Goal: Information Seeking & Learning: Find specific fact

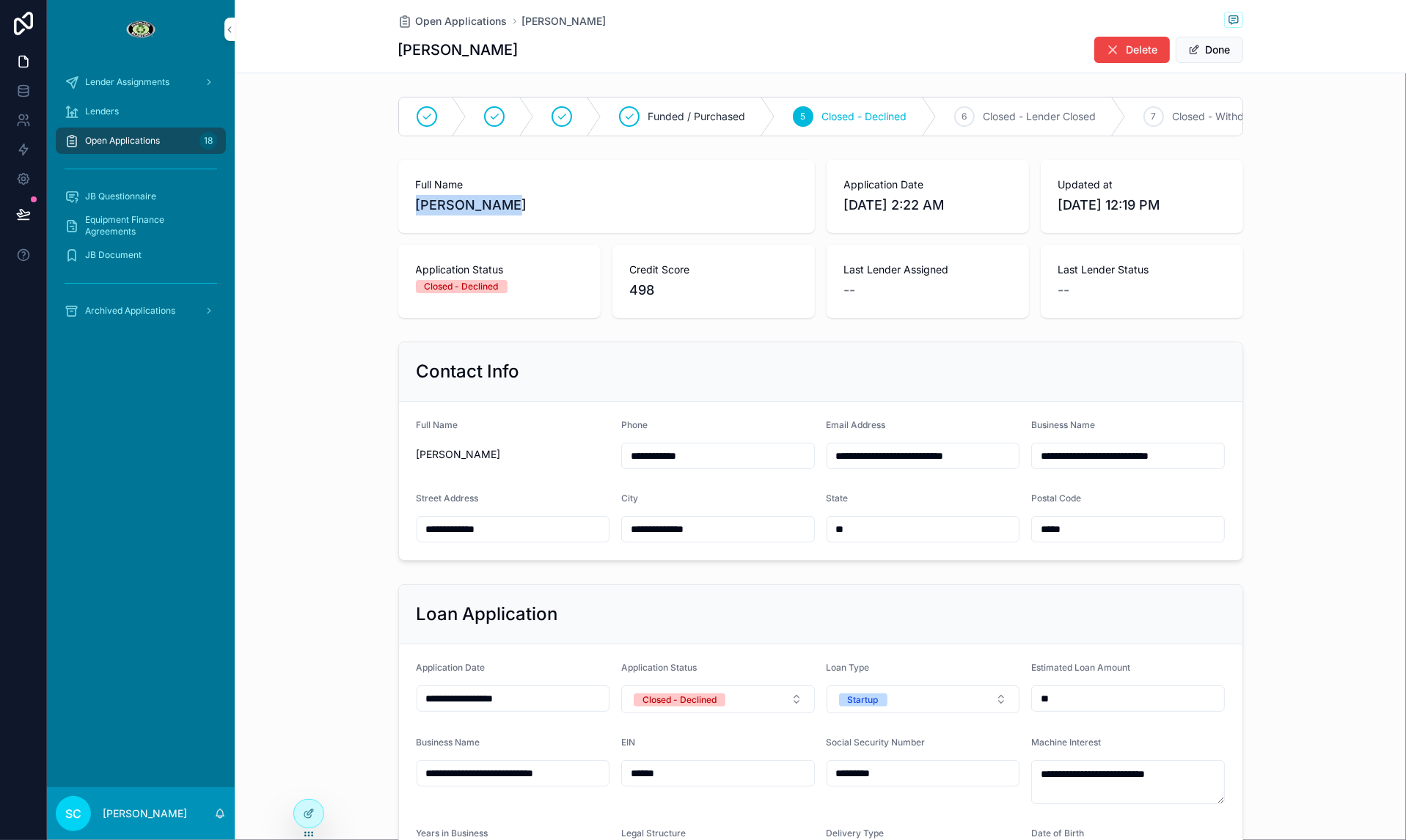
click at [202, 132] on div "18" at bounding box center [208, 140] width 17 height 23
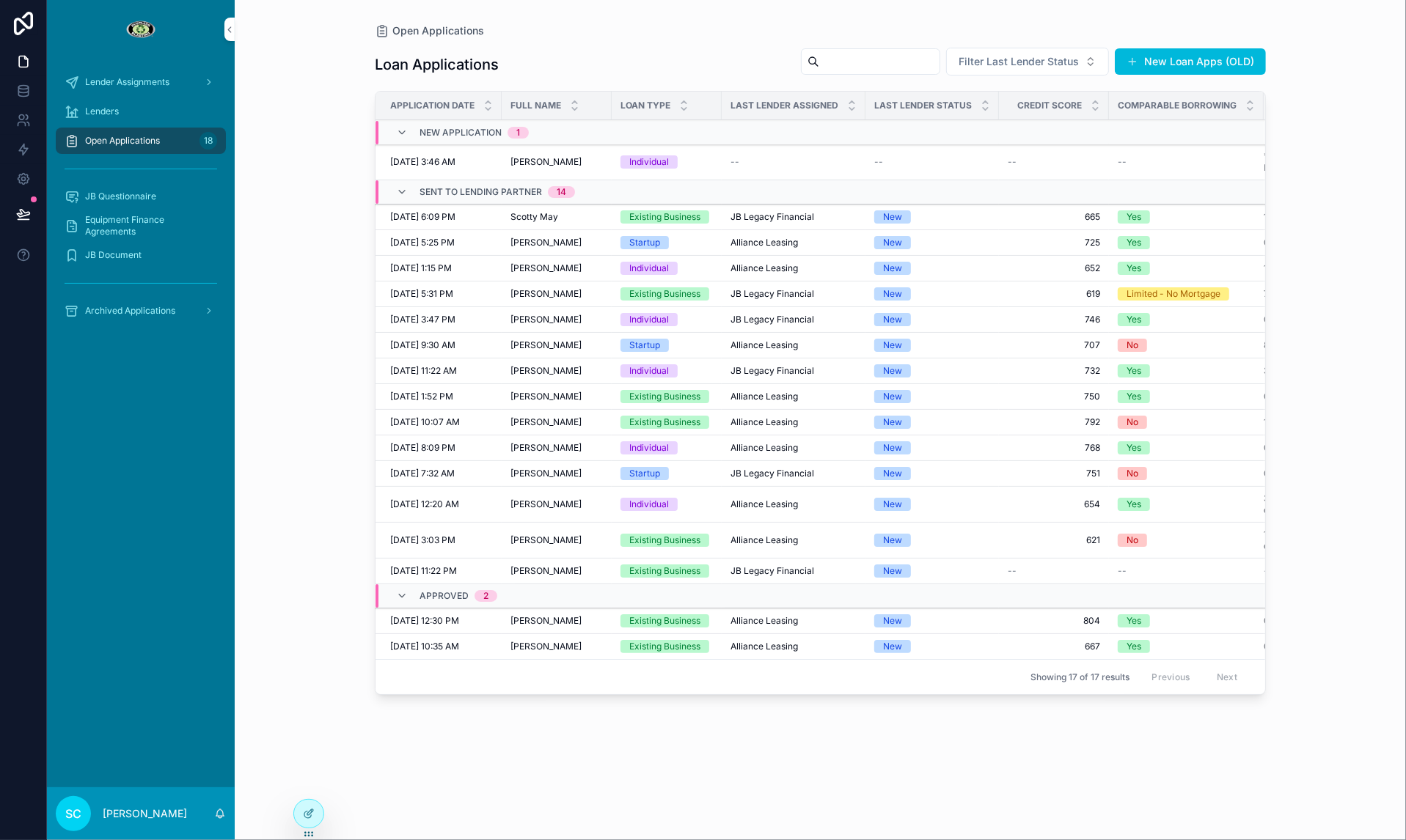
scroll to position [0, 4]
click at [765, 622] on span "Alliance Leasing" at bounding box center [764, 621] width 67 height 12
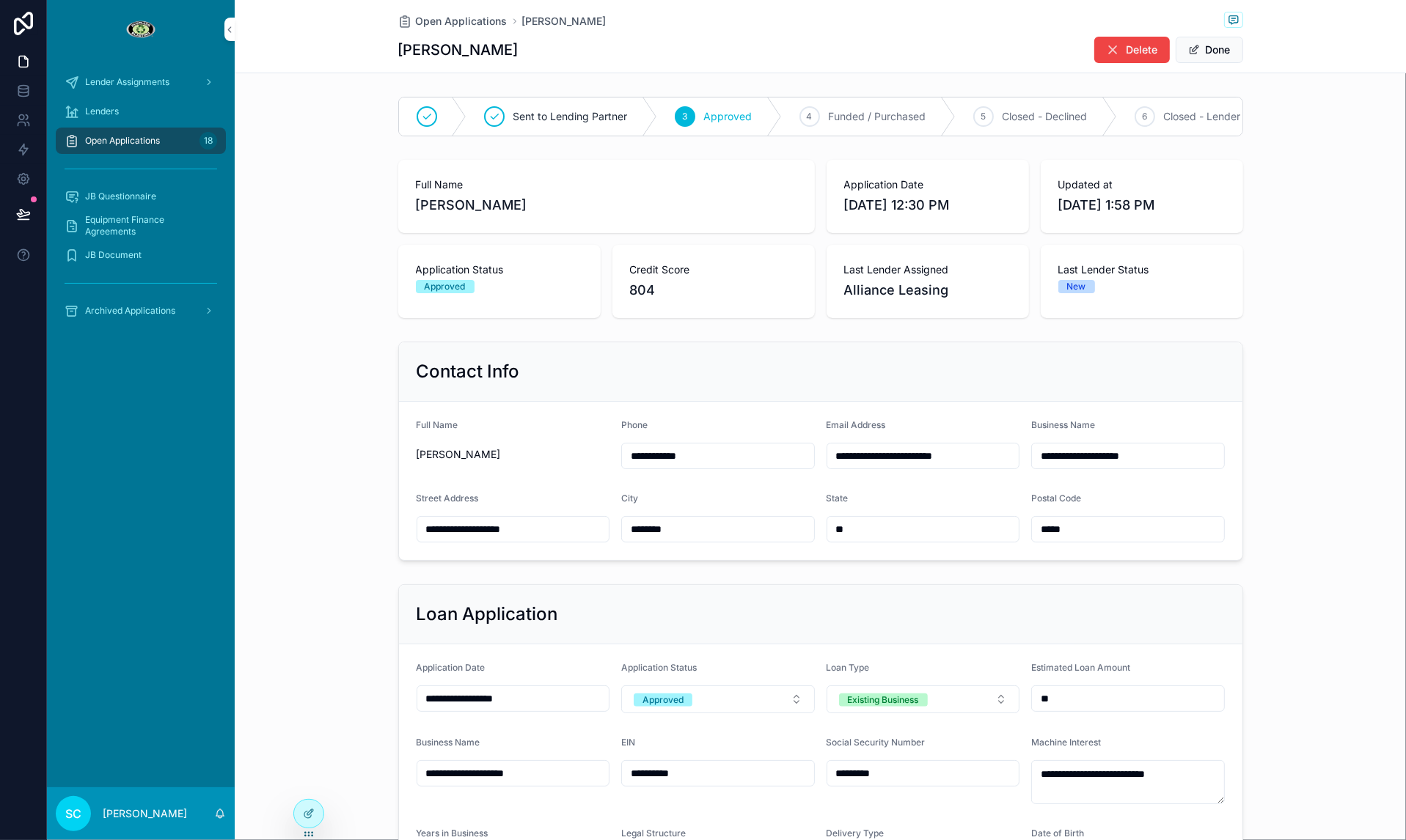
click at [889, 98] on div "4 Funded / Purchased" at bounding box center [868, 117] width 174 height 38
click at [418, 31] on div "Open Applications [PERSON_NAME] [PERSON_NAME] Delete Done" at bounding box center [821, 36] width 845 height 73
click at [427, 25] on span "Open Applications" at bounding box center [461, 21] width 91 height 14
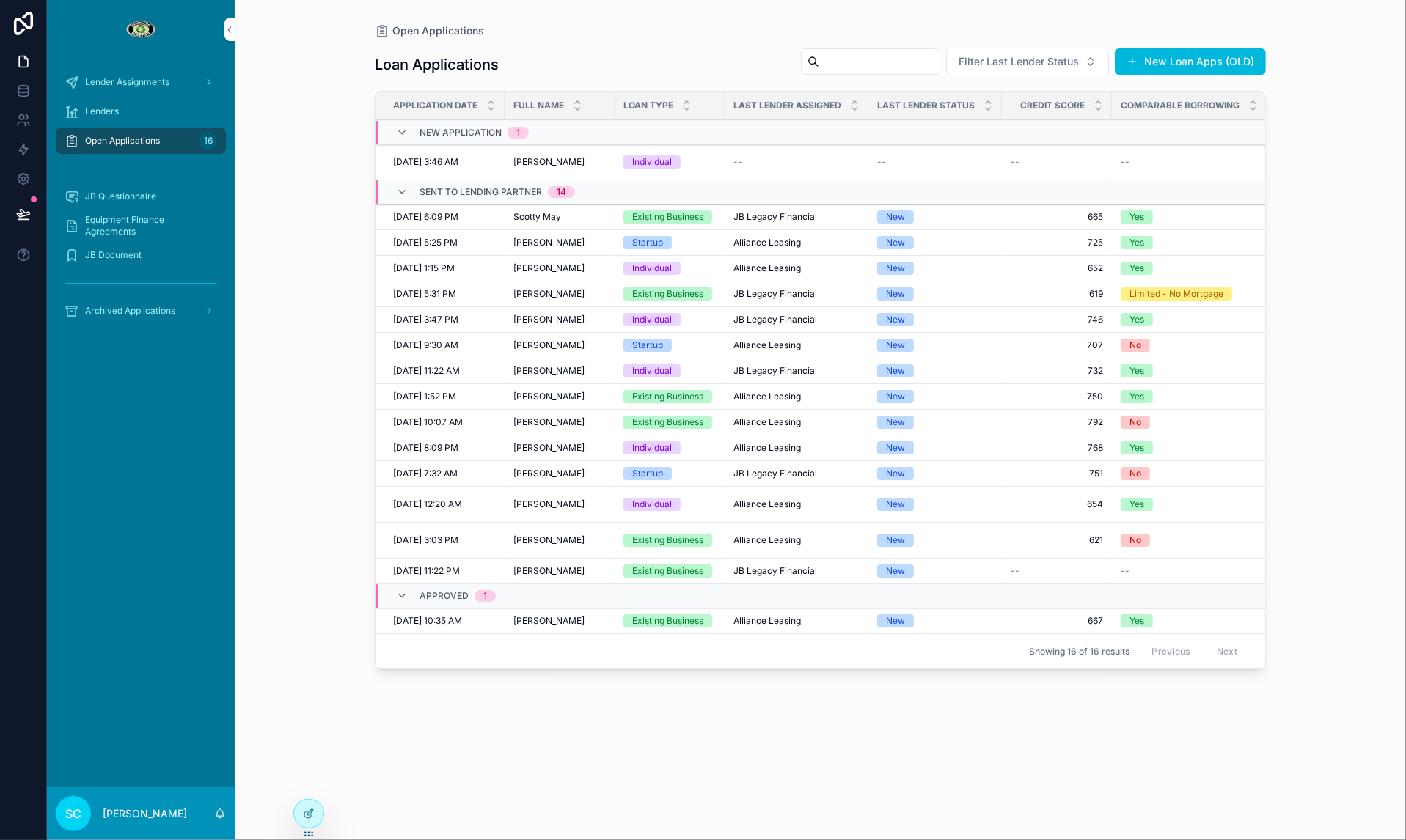
click at [642, 627] on td "Existing Business" at bounding box center [669, 621] width 110 height 26
click at [643, 621] on div "Existing Business" at bounding box center [667, 621] width 71 height 13
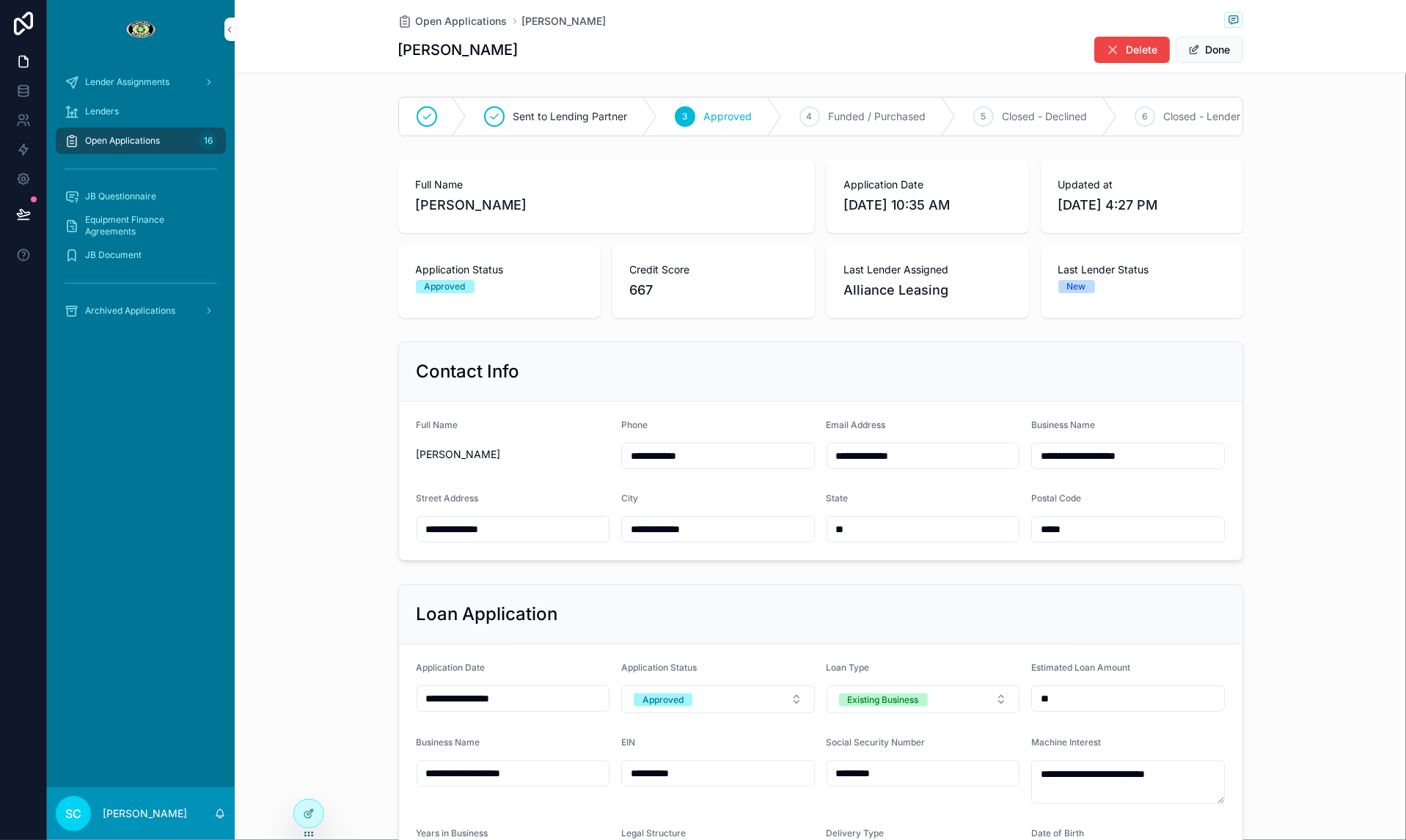
click at [850, 109] on span "Funded / Purchased" at bounding box center [878, 116] width 98 height 14
click at [443, 14] on span "Open Applications" at bounding box center [461, 21] width 91 height 14
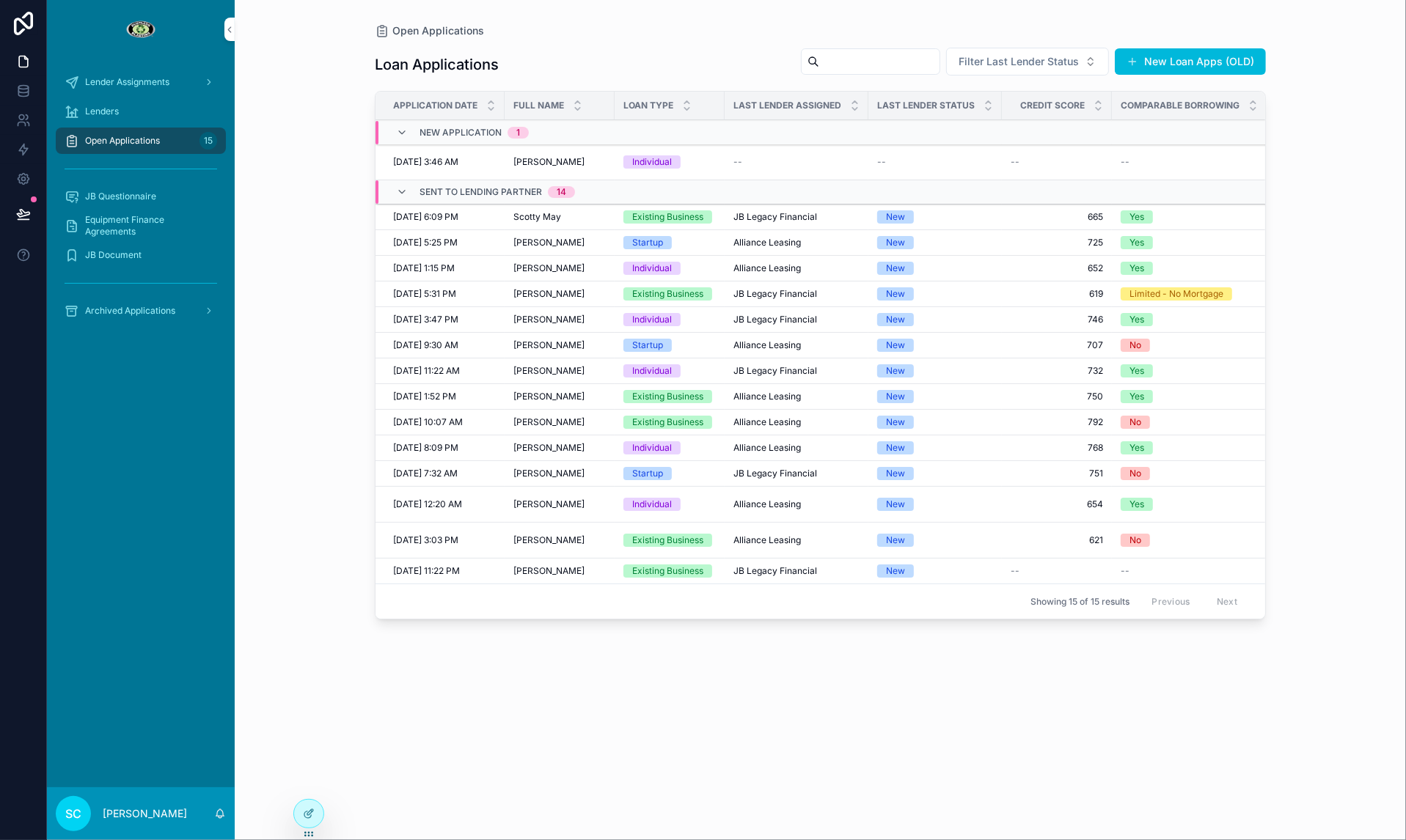
click at [613, 400] on td "[PERSON_NAME] [PERSON_NAME]" at bounding box center [559, 396] width 110 height 26
click at [642, 397] on div "Existing Business" at bounding box center [667, 396] width 71 height 13
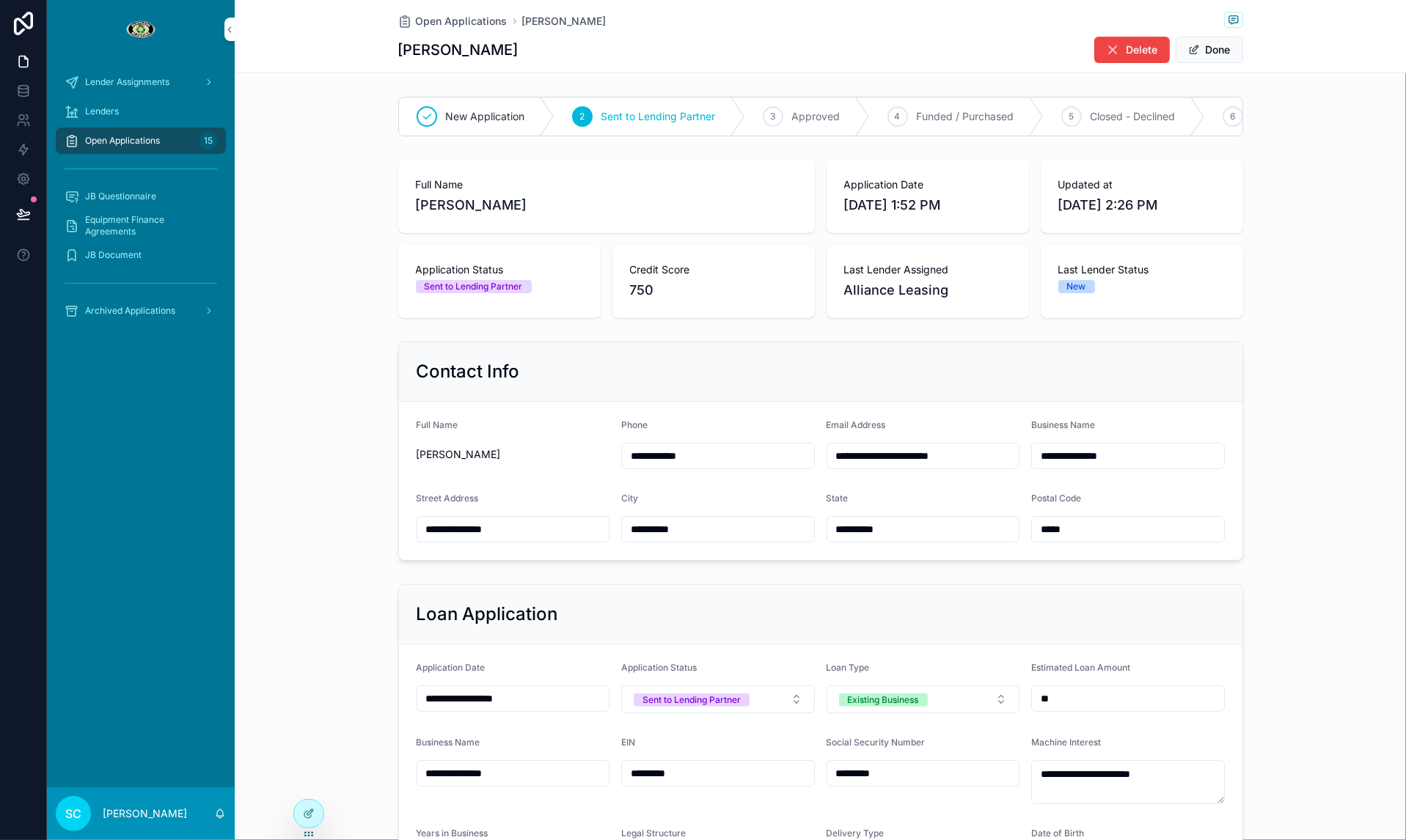
click at [799, 108] on div "3 Approved" at bounding box center [808, 117] width 125 height 38
click at [436, 18] on span "Open Applications" at bounding box center [461, 21] width 91 height 14
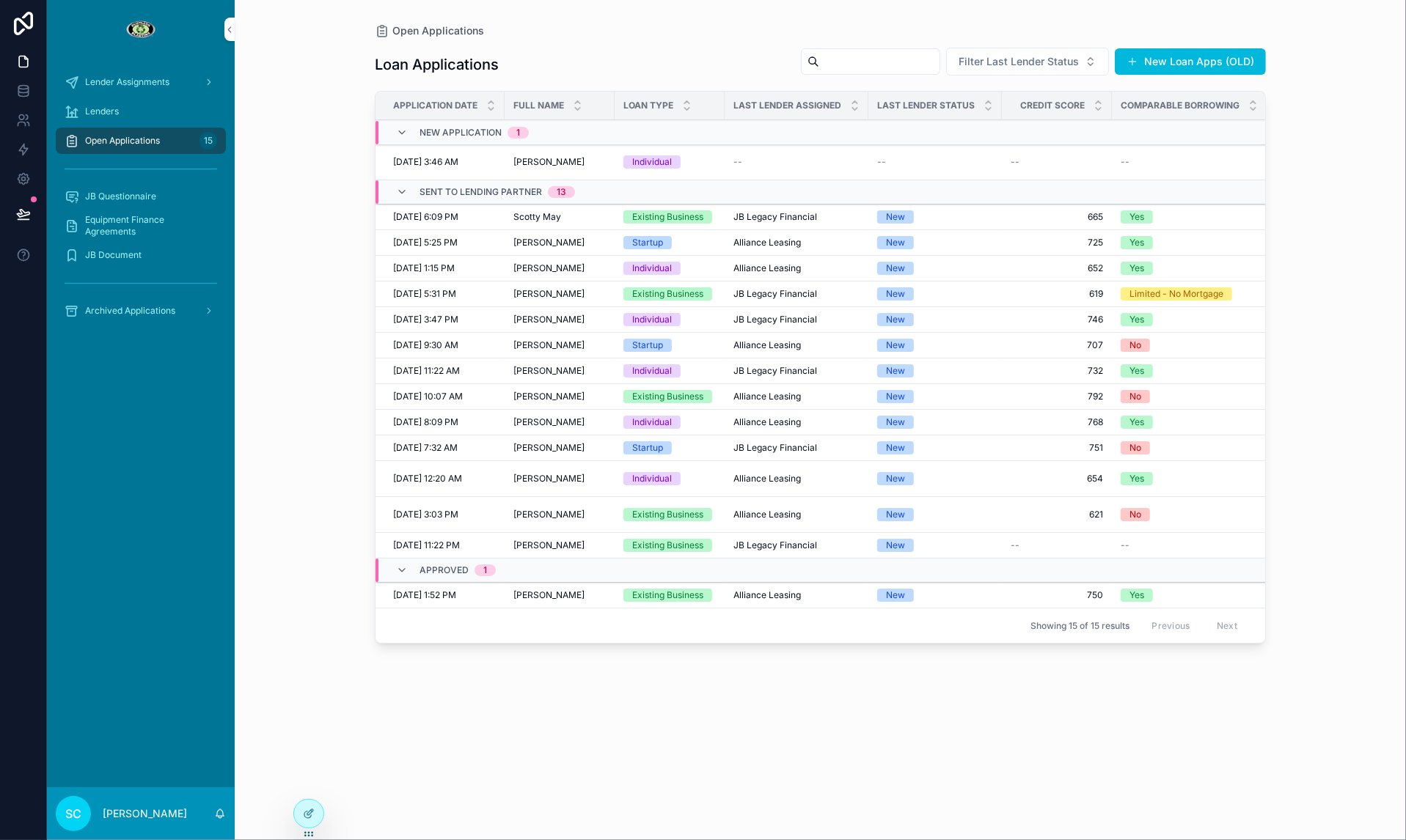
click at [771, 396] on span "Alliance Leasing" at bounding box center [767, 396] width 67 height 12
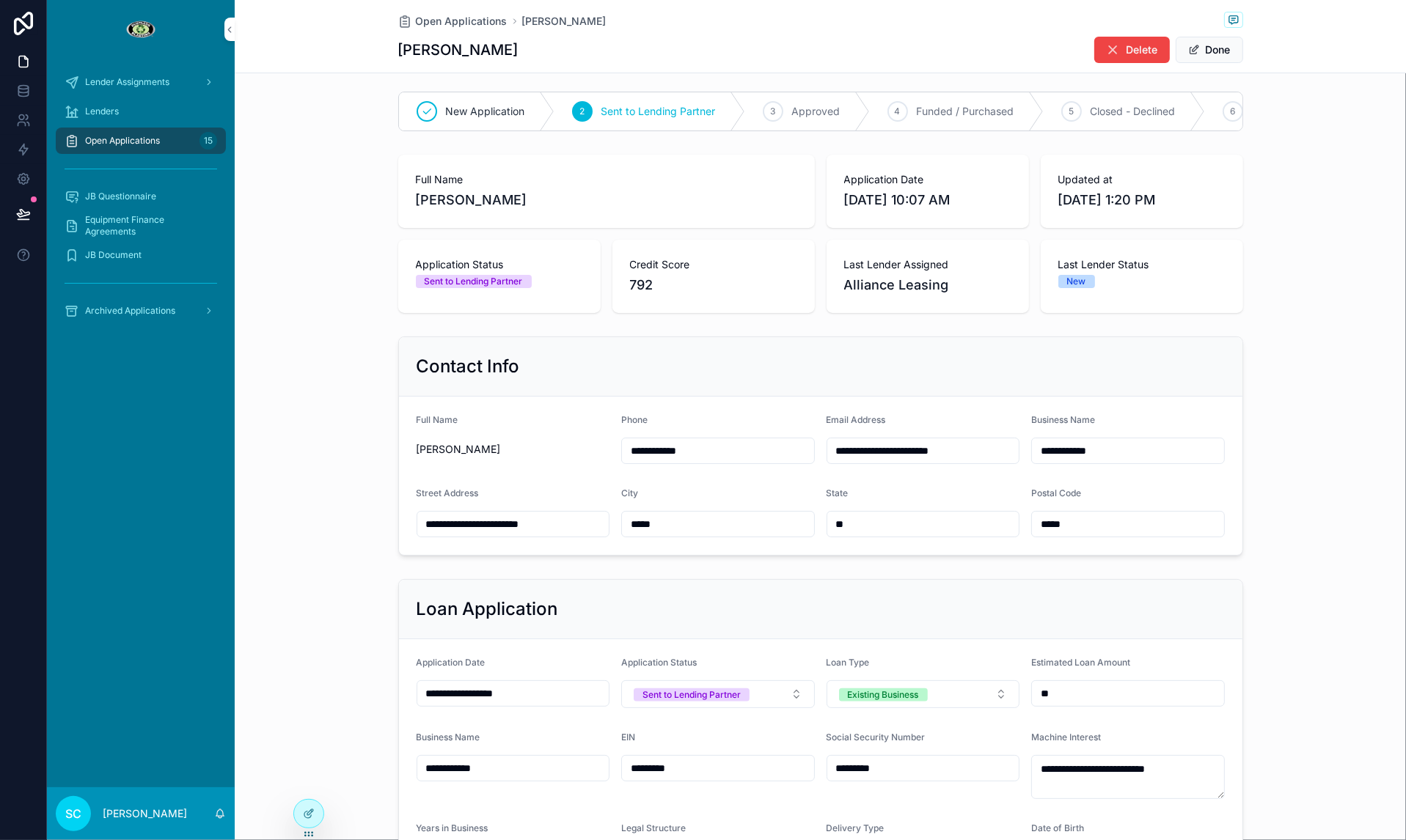
scroll to position [0, 739]
click at [717, 106] on span "Closed - Withdrawn / Cancelled" at bounding box center [787, 110] width 153 height 14
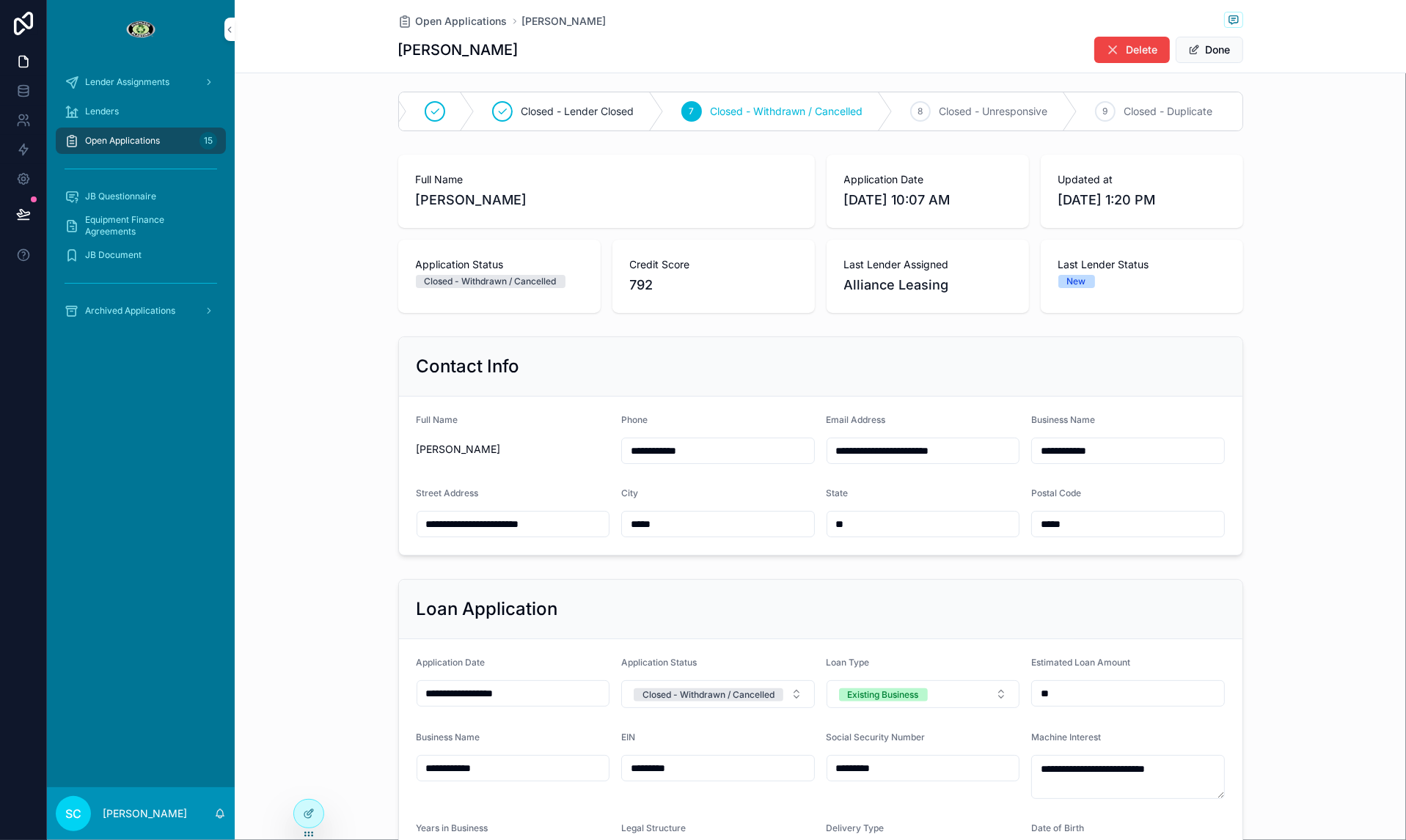
click at [442, 33] on div "Open Applications [PERSON_NAME] [PERSON_NAME] Delete Done" at bounding box center [821, 36] width 845 height 73
click at [442, 29] on div "Open Applications [PERSON_NAME]" at bounding box center [821, 20] width 845 height 18
click at [439, 23] on span "Open Applications" at bounding box center [461, 21] width 91 height 14
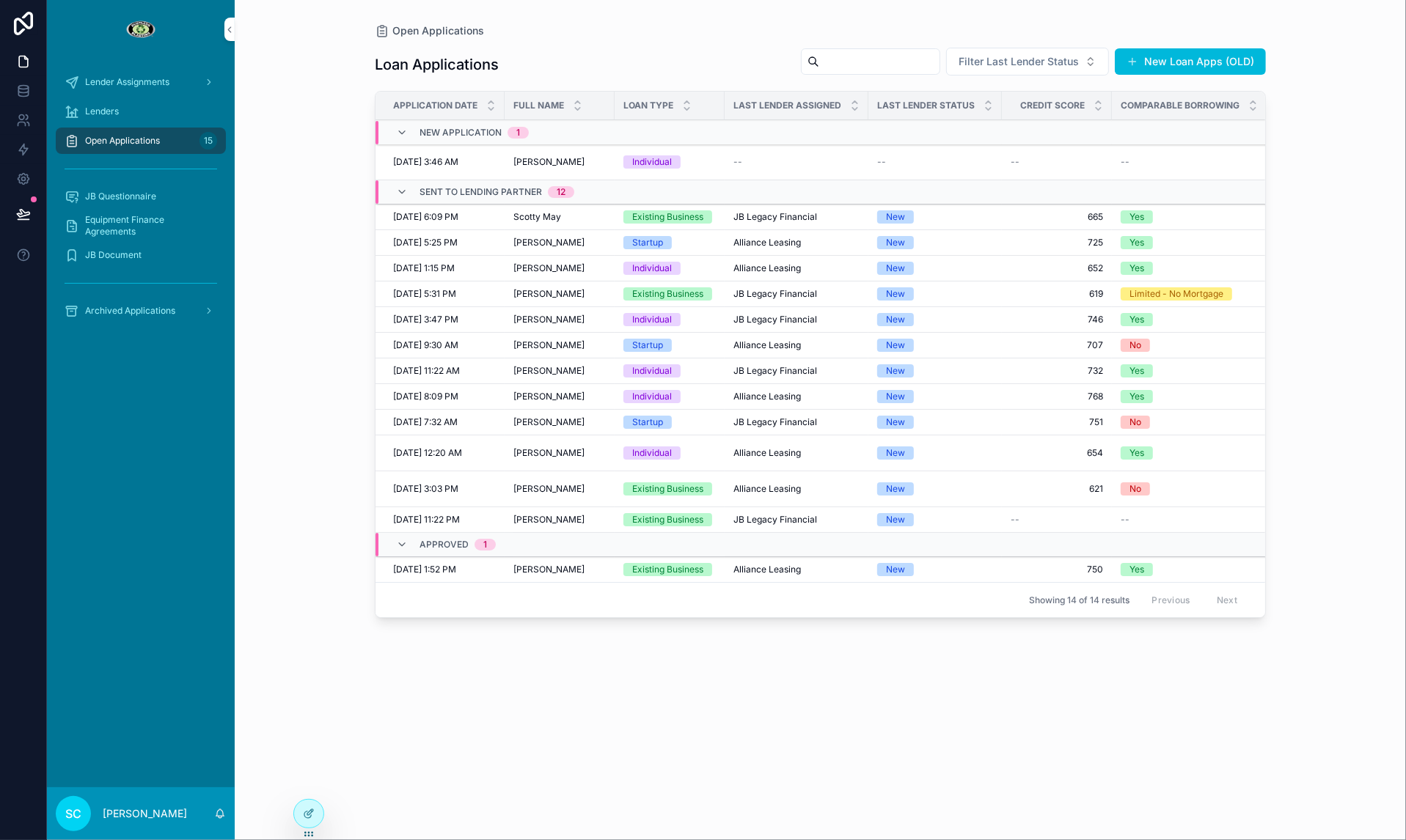
click at [718, 402] on td "Individual" at bounding box center [669, 396] width 110 height 26
click at [715, 396] on div "Individual" at bounding box center [669, 396] width 92 height 13
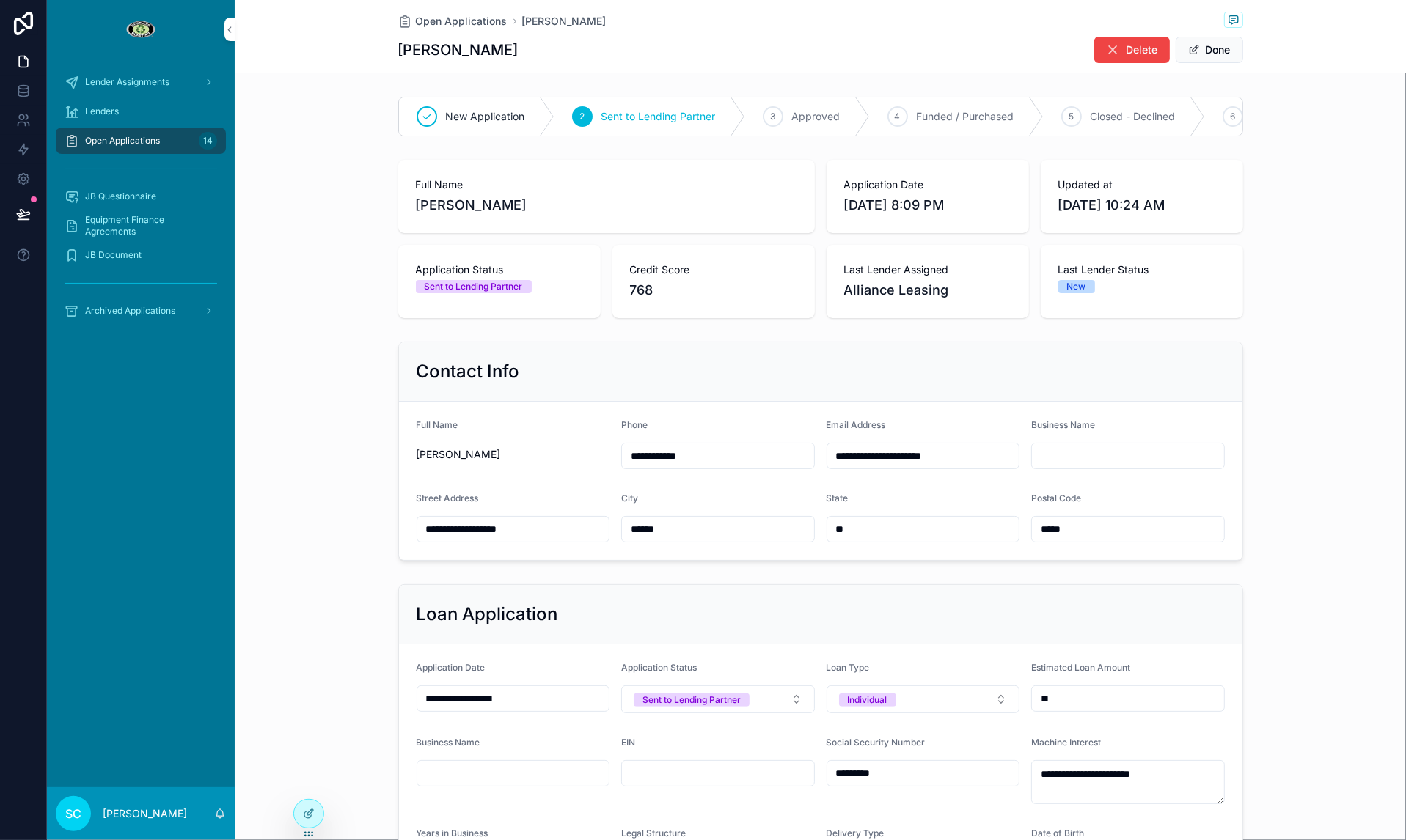
click at [774, 99] on div "3 Approved" at bounding box center [808, 117] width 125 height 38
click at [424, 24] on span "Open Applications" at bounding box center [461, 21] width 91 height 14
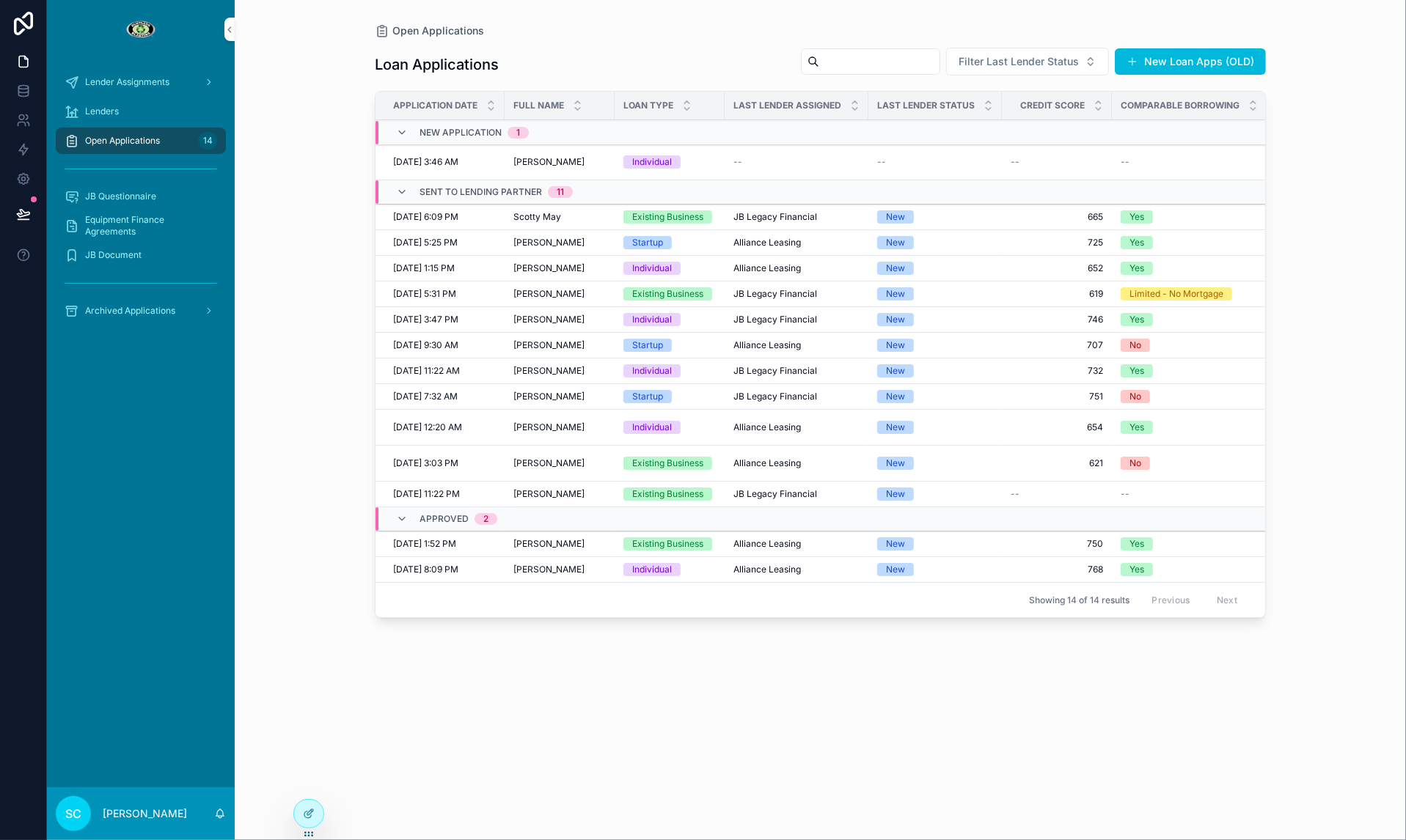
click at [705, 394] on div "Startup" at bounding box center [669, 396] width 92 height 13
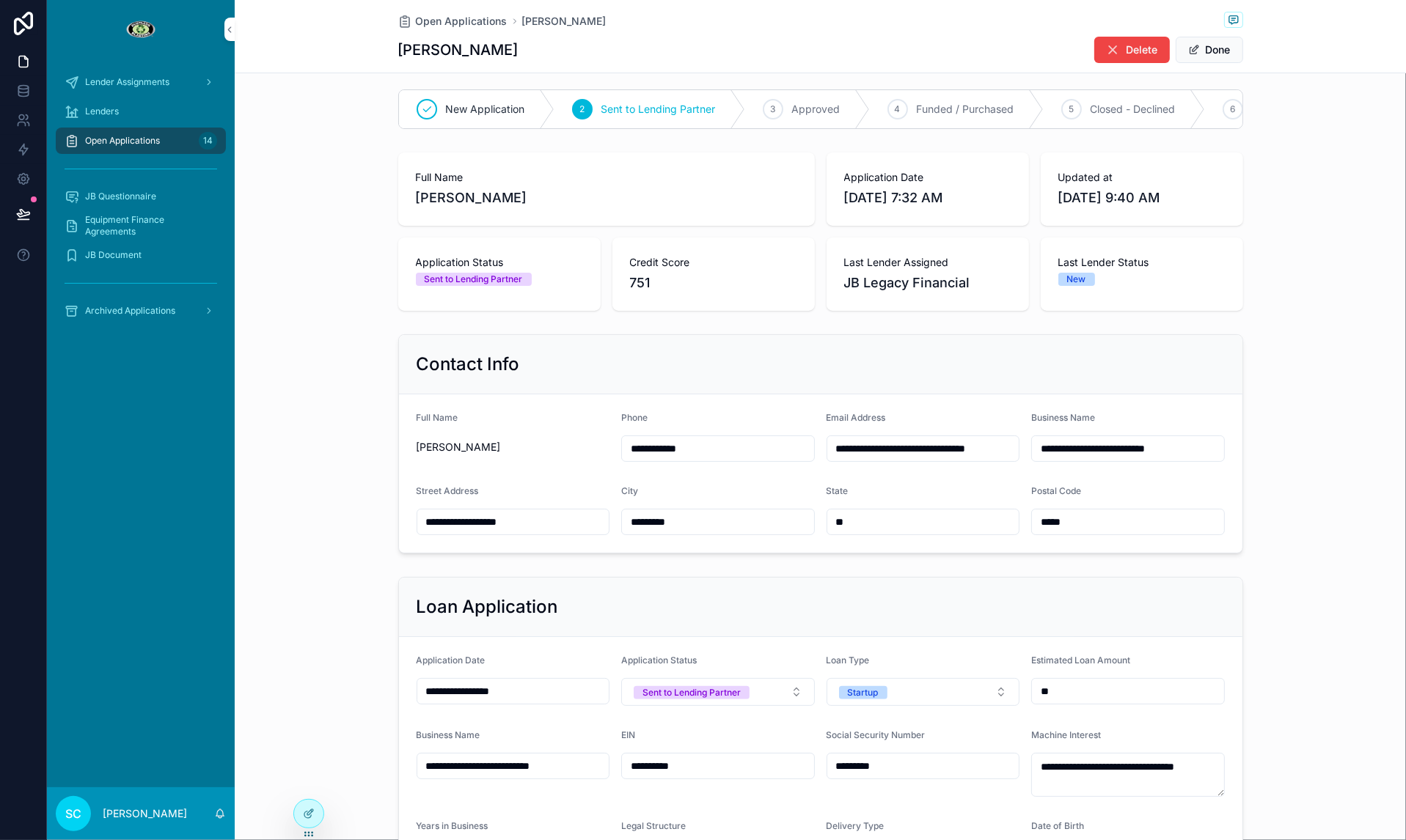
scroll to position [8, 0]
drag, startPoint x: 507, startPoint y: 44, endPoint x: 538, endPoint y: 58, distance: 34.0
click at [539, 58] on div "[PERSON_NAME] Delete Done" at bounding box center [821, 49] width 845 height 28
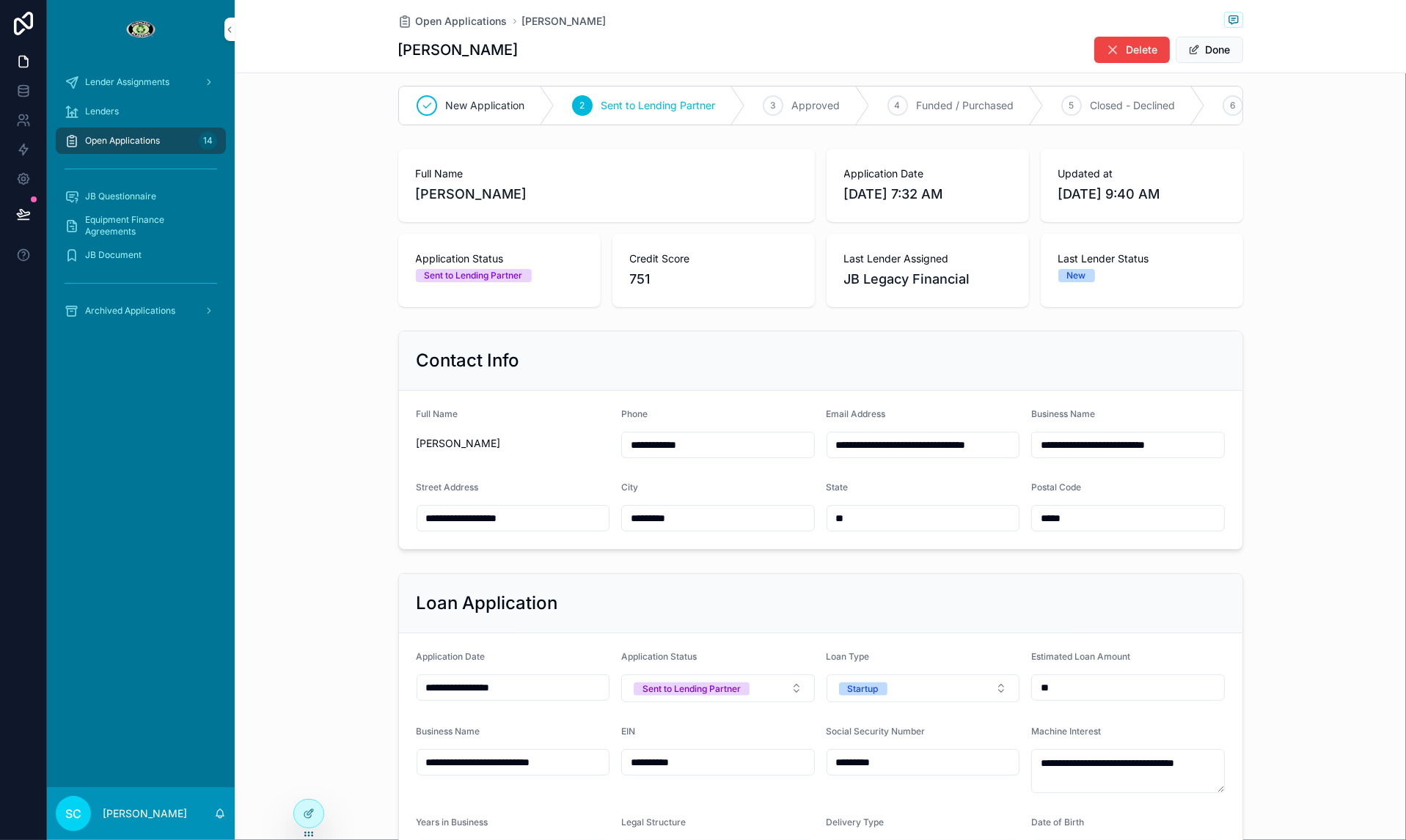
copy h1 "[PERSON_NAME]"
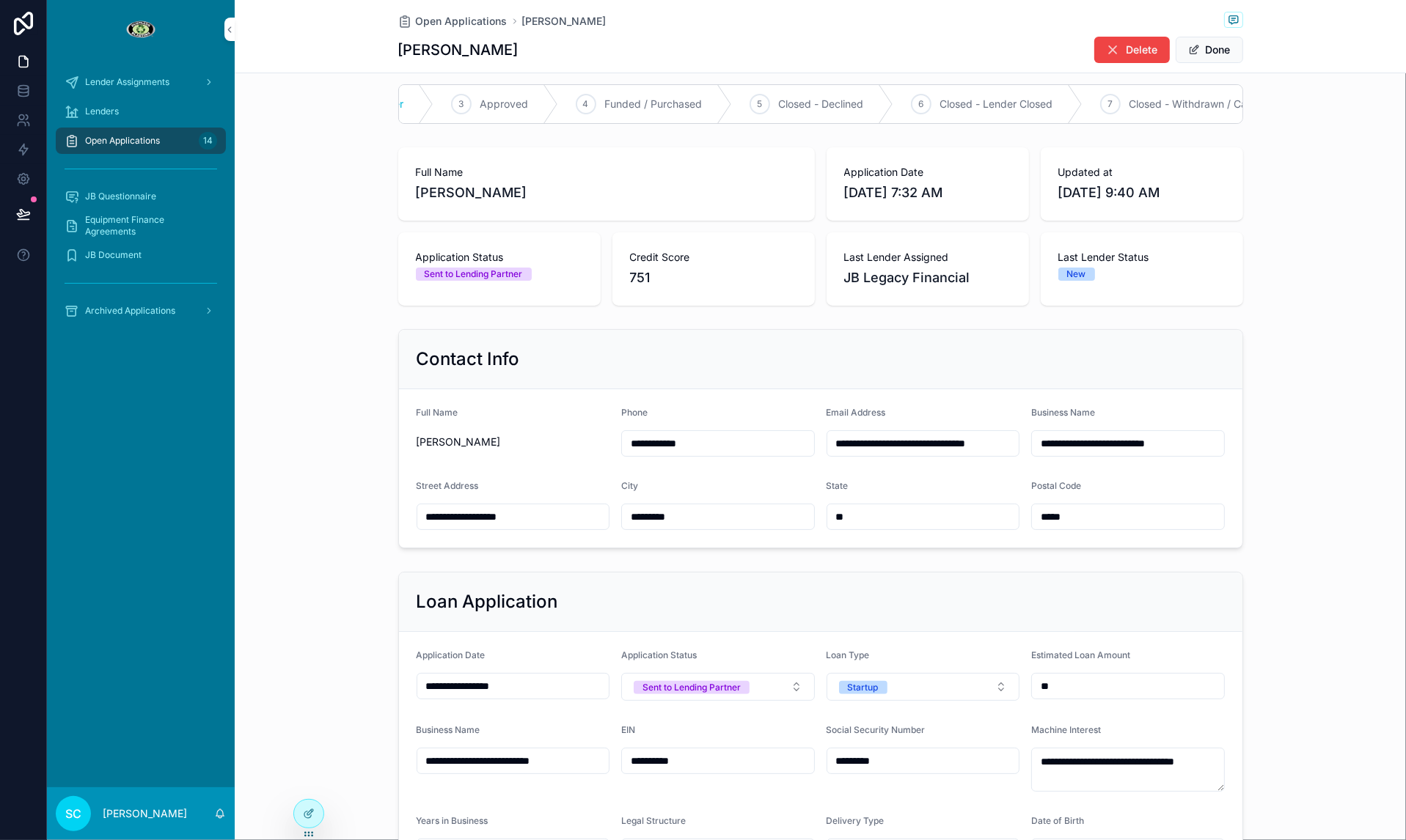
scroll to position [0, 739]
click at [771, 108] on span "Closed - Withdrawn / Cancelled" at bounding box center [787, 104] width 153 height 14
click at [469, 16] on span "Open Applications" at bounding box center [461, 21] width 91 height 14
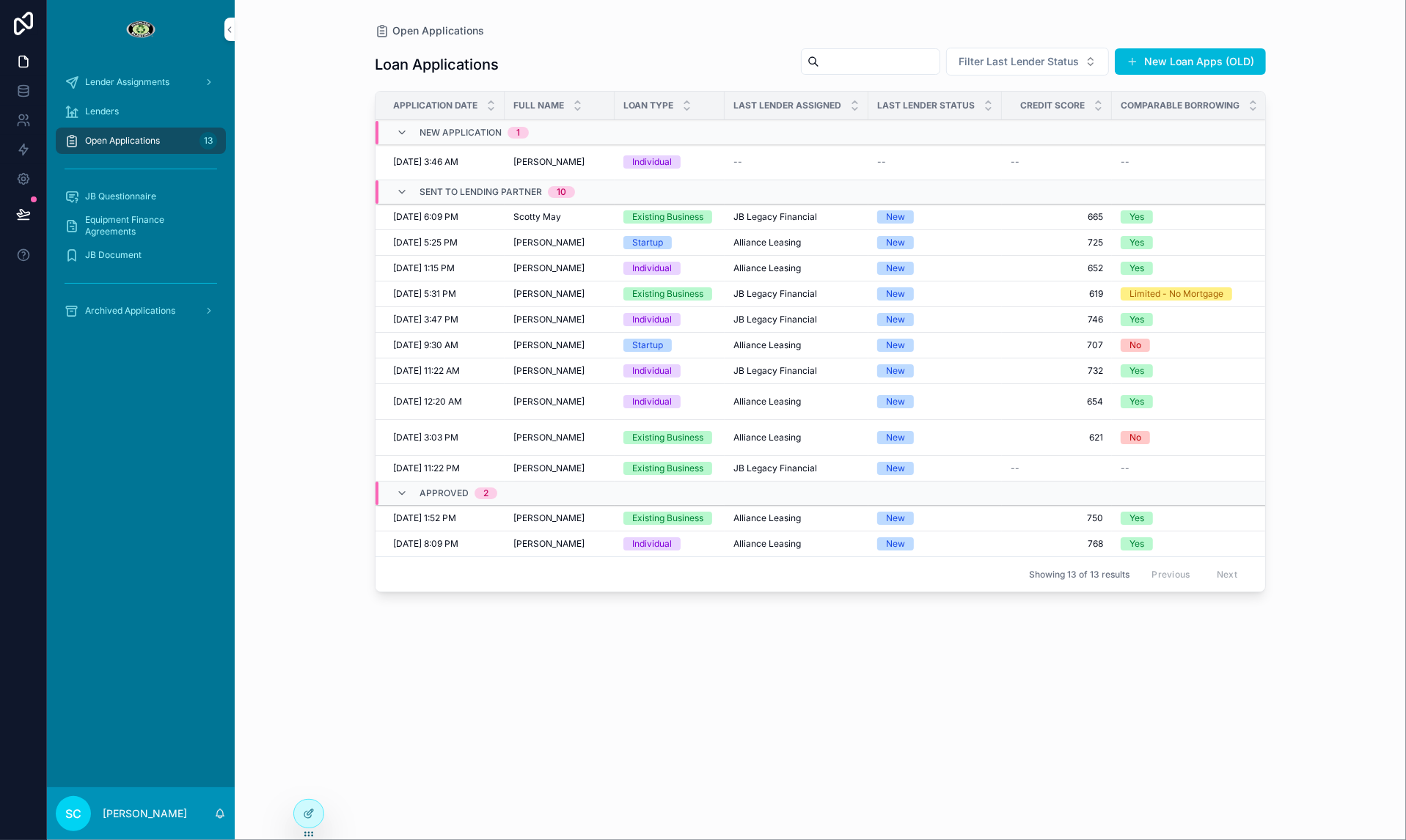
click at [550, 346] on span "[PERSON_NAME]" at bounding box center [549, 346] width 71 height 12
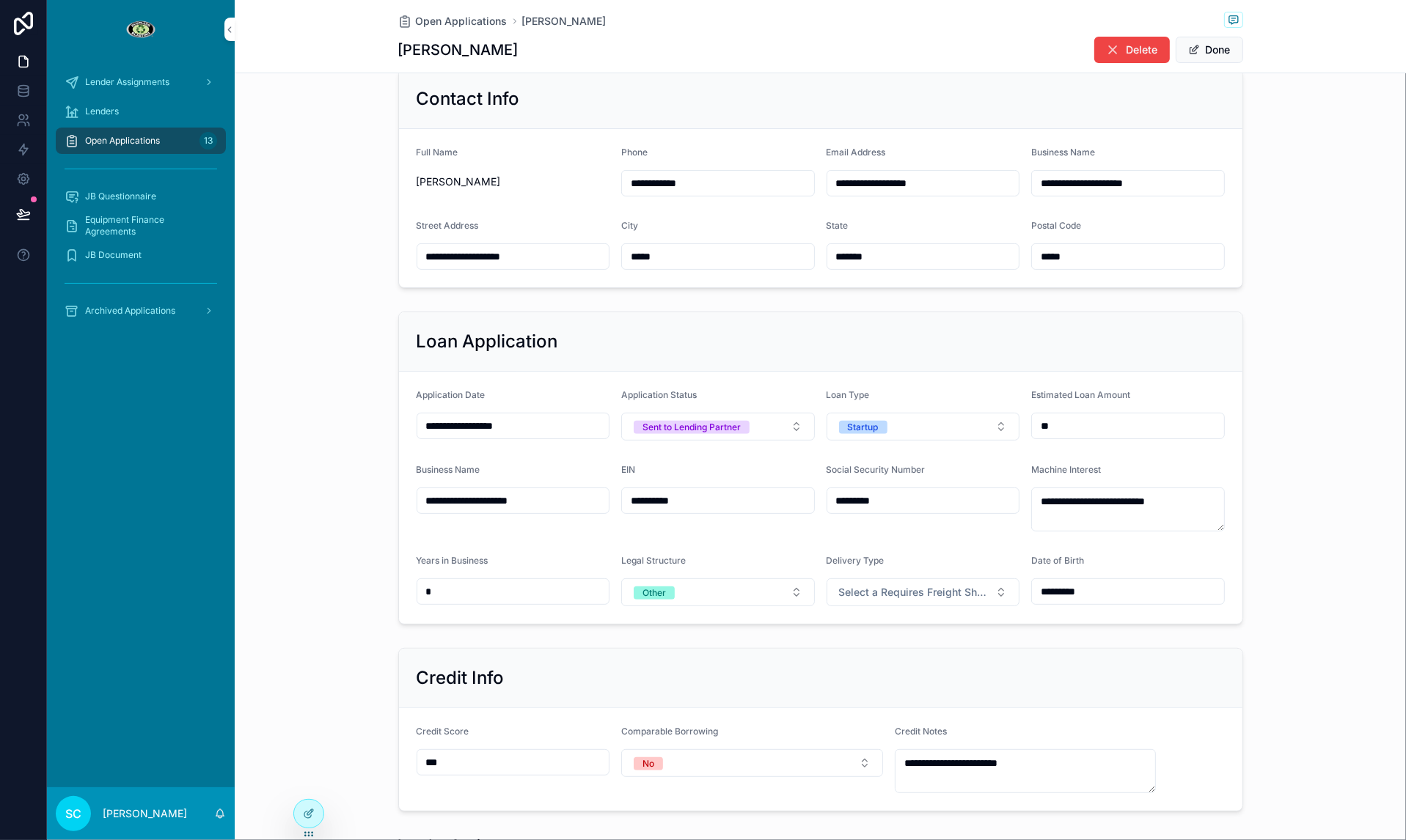
scroll to position [409, 0]
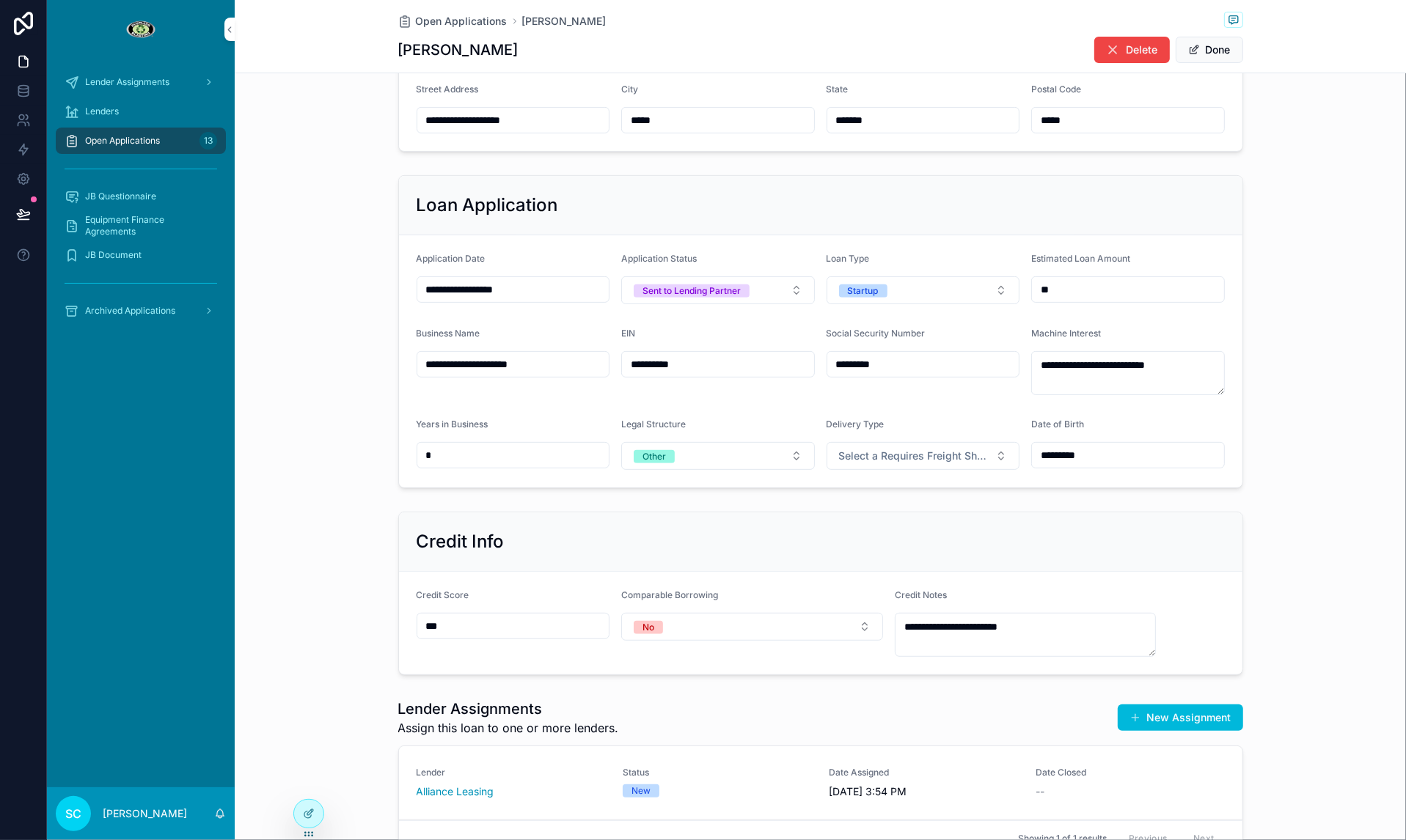
click at [681, 792] on div "New" at bounding box center [716, 791] width 189 height 13
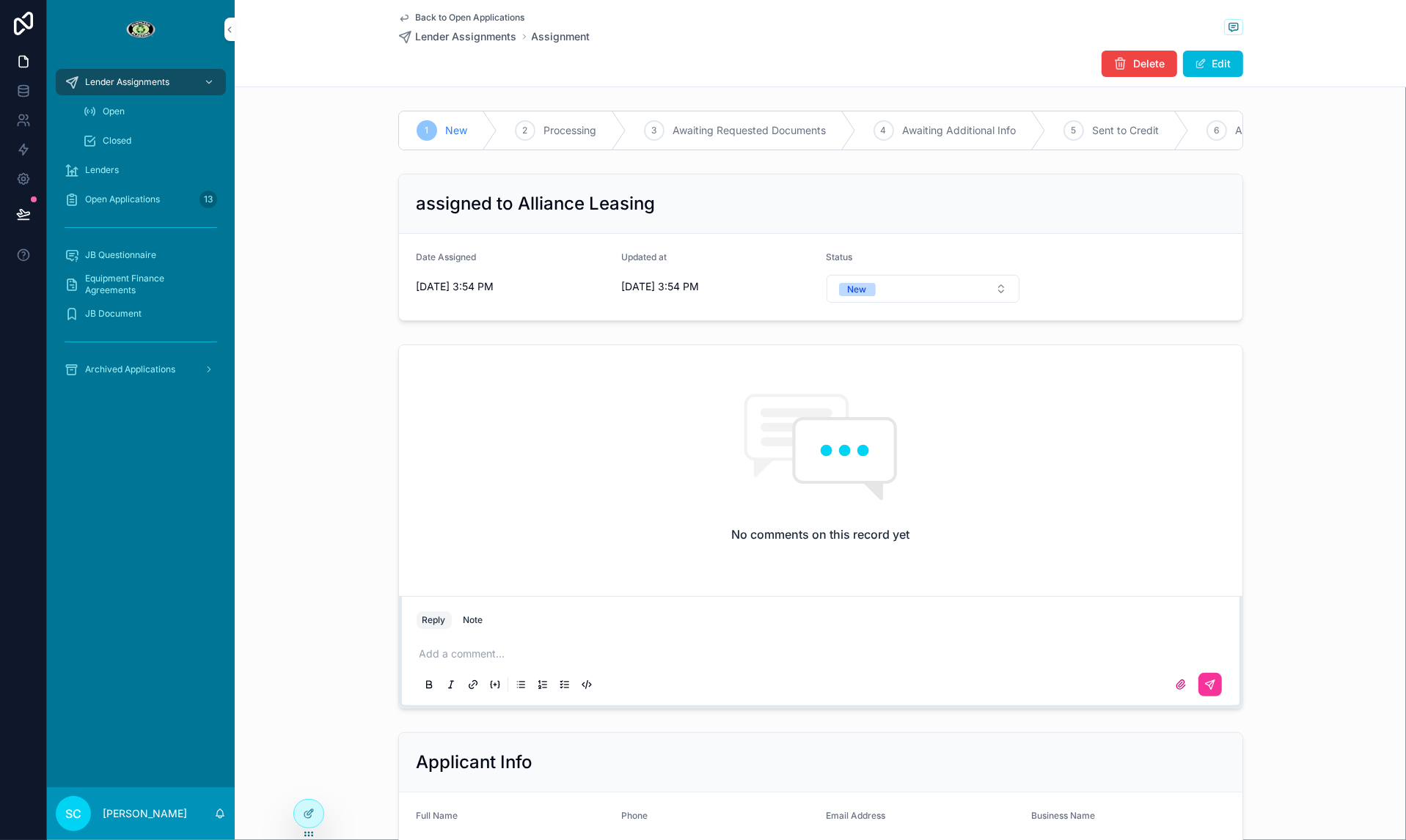
click at [453, 12] on span "Back to Open Applications" at bounding box center [471, 17] width 109 height 12
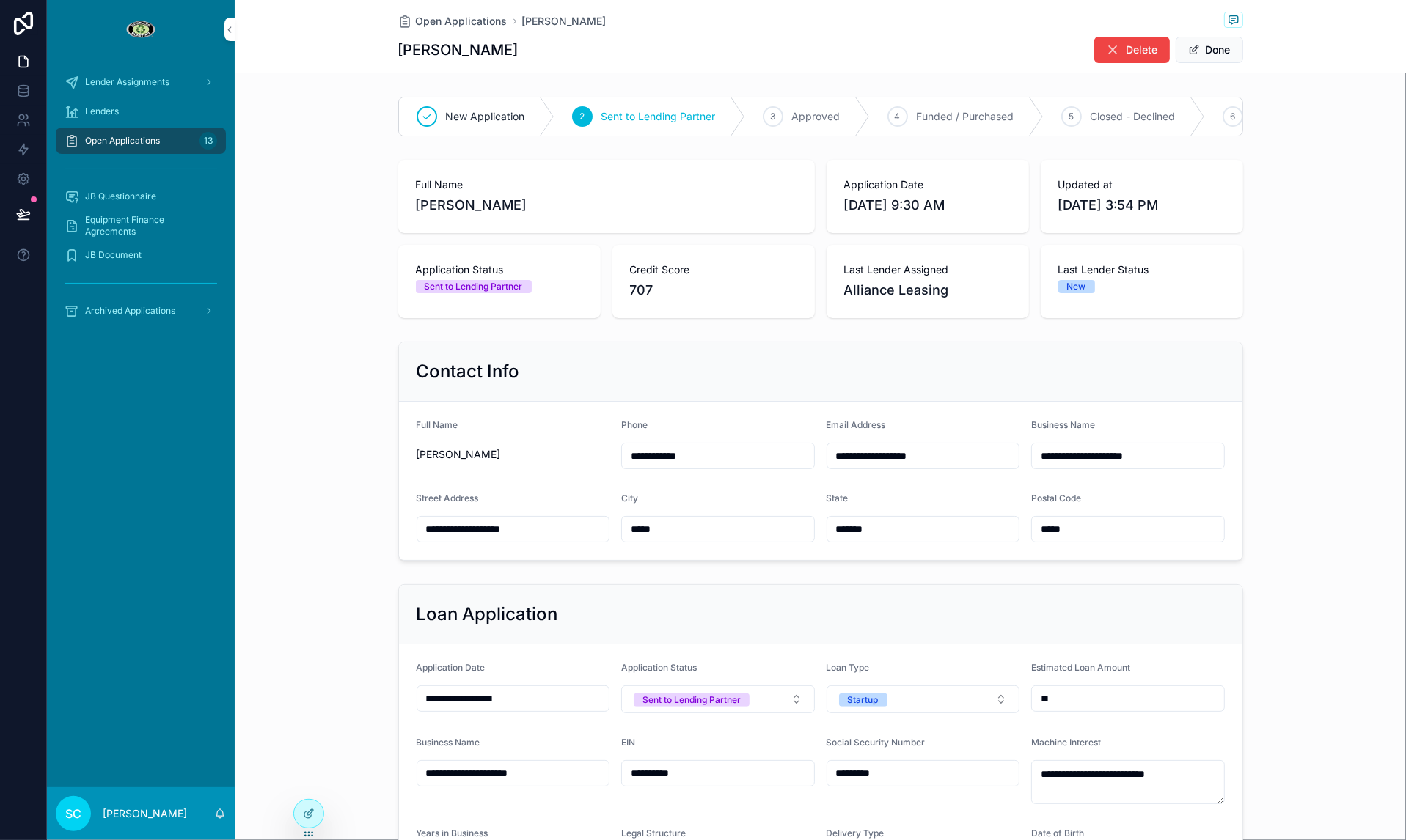
click at [465, 20] on span "Open Applications" at bounding box center [461, 21] width 91 height 14
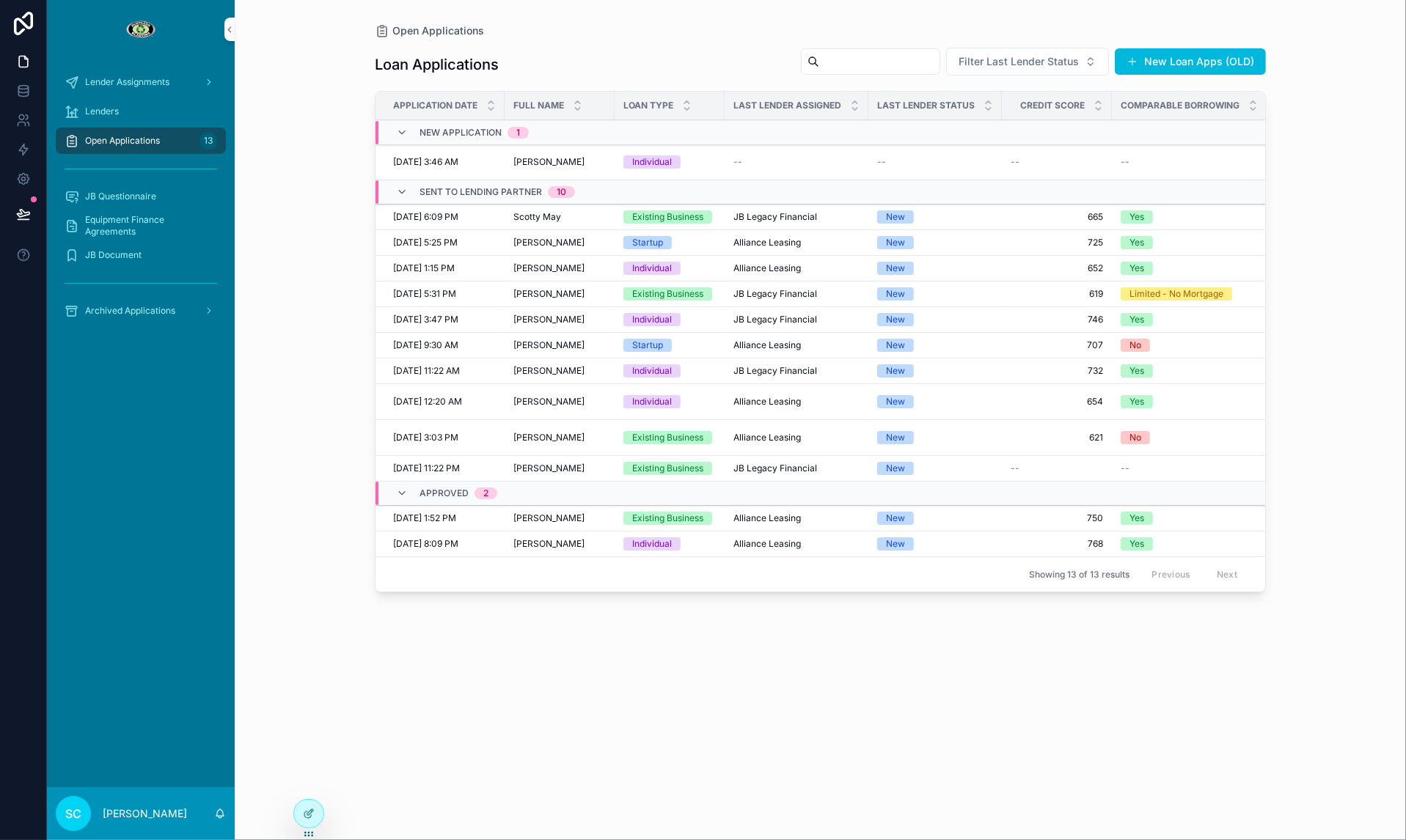
click at [606, 366] on div "[PERSON_NAME] [PERSON_NAME]" at bounding box center [560, 371] width 92 height 12
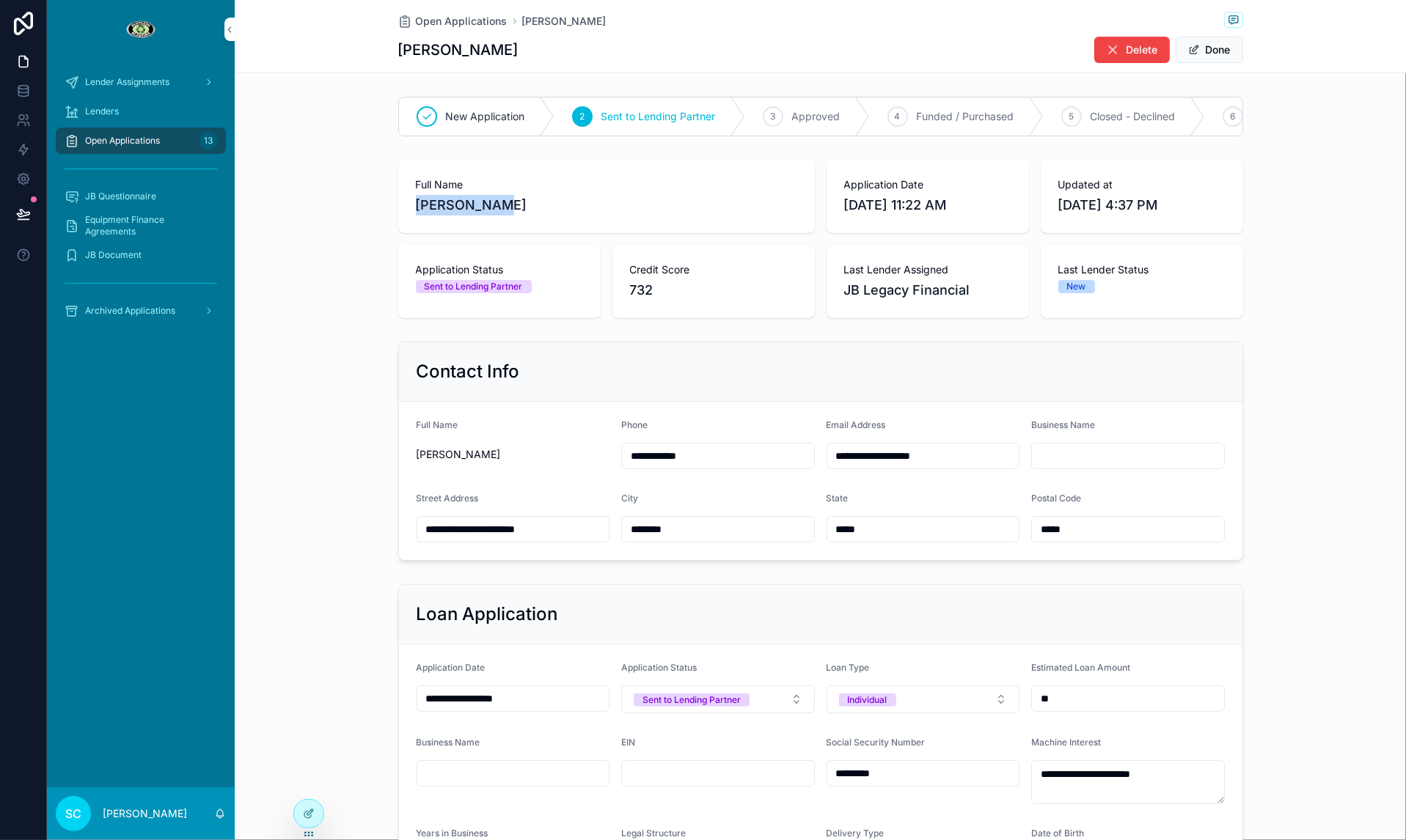
drag, startPoint x: 491, startPoint y: 205, endPoint x: 402, endPoint y: 208, distance: 89.1
click at [400, 208] on div "Full Name [PERSON_NAME]" at bounding box center [607, 196] width 417 height 73
copy span "[PERSON_NAME]"
click at [783, 110] on span "Closed - Withdrawn / Cancelled" at bounding box center [787, 116] width 153 height 14
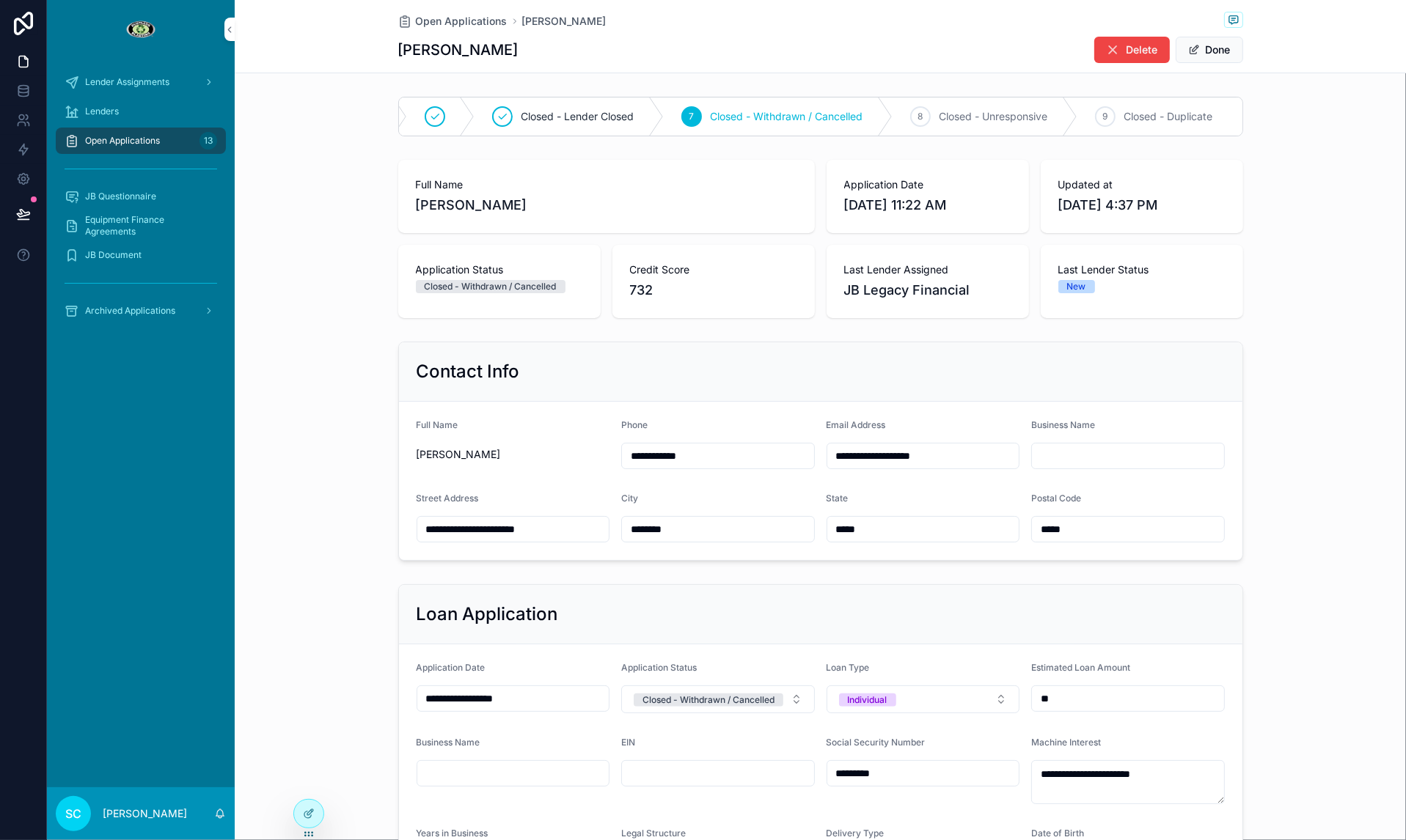
click at [467, 22] on span "Open Applications" at bounding box center [461, 21] width 91 height 14
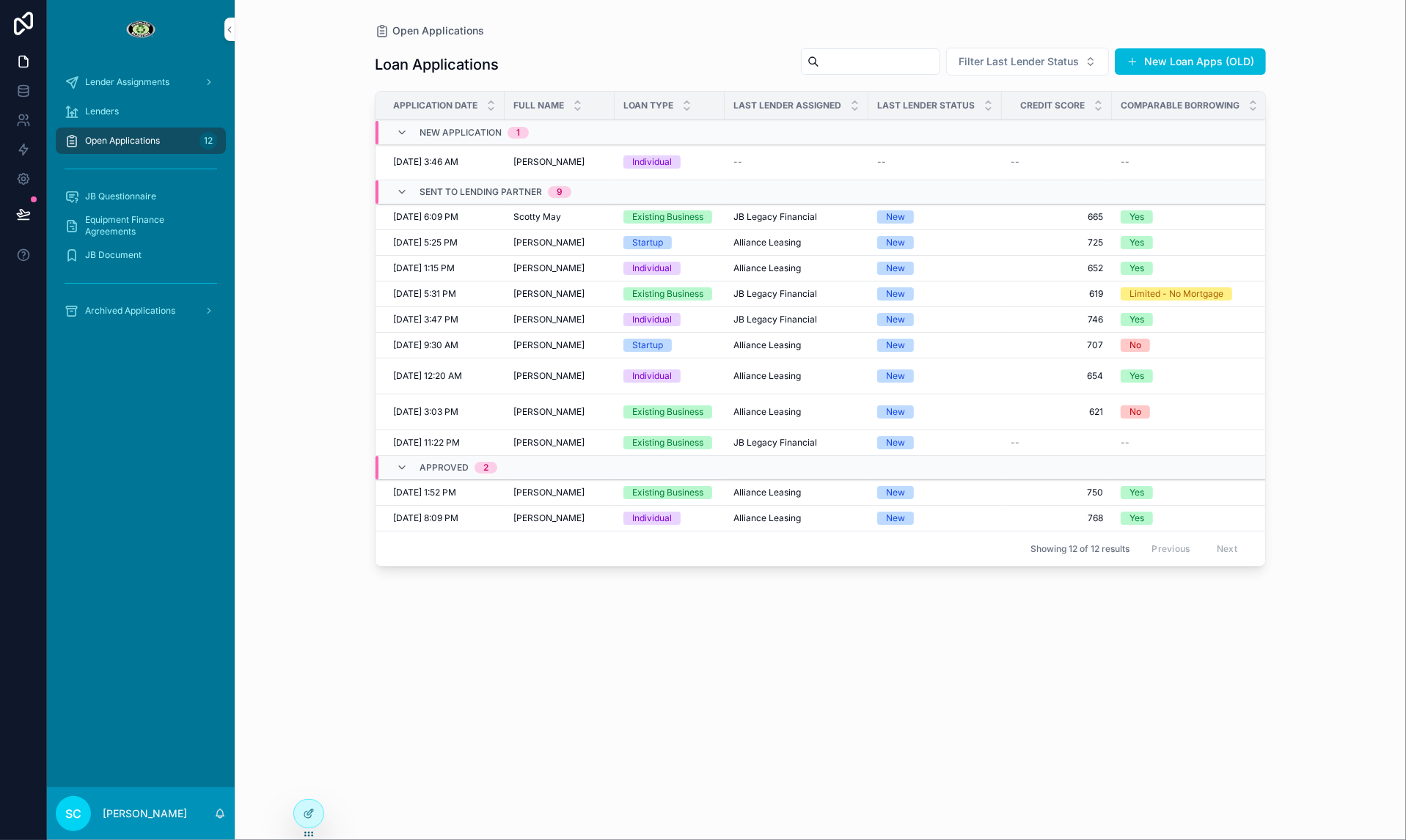
click at [586, 294] on div "[PERSON_NAME] [PERSON_NAME]" at bounding box center [560, 294] width 92 height 12
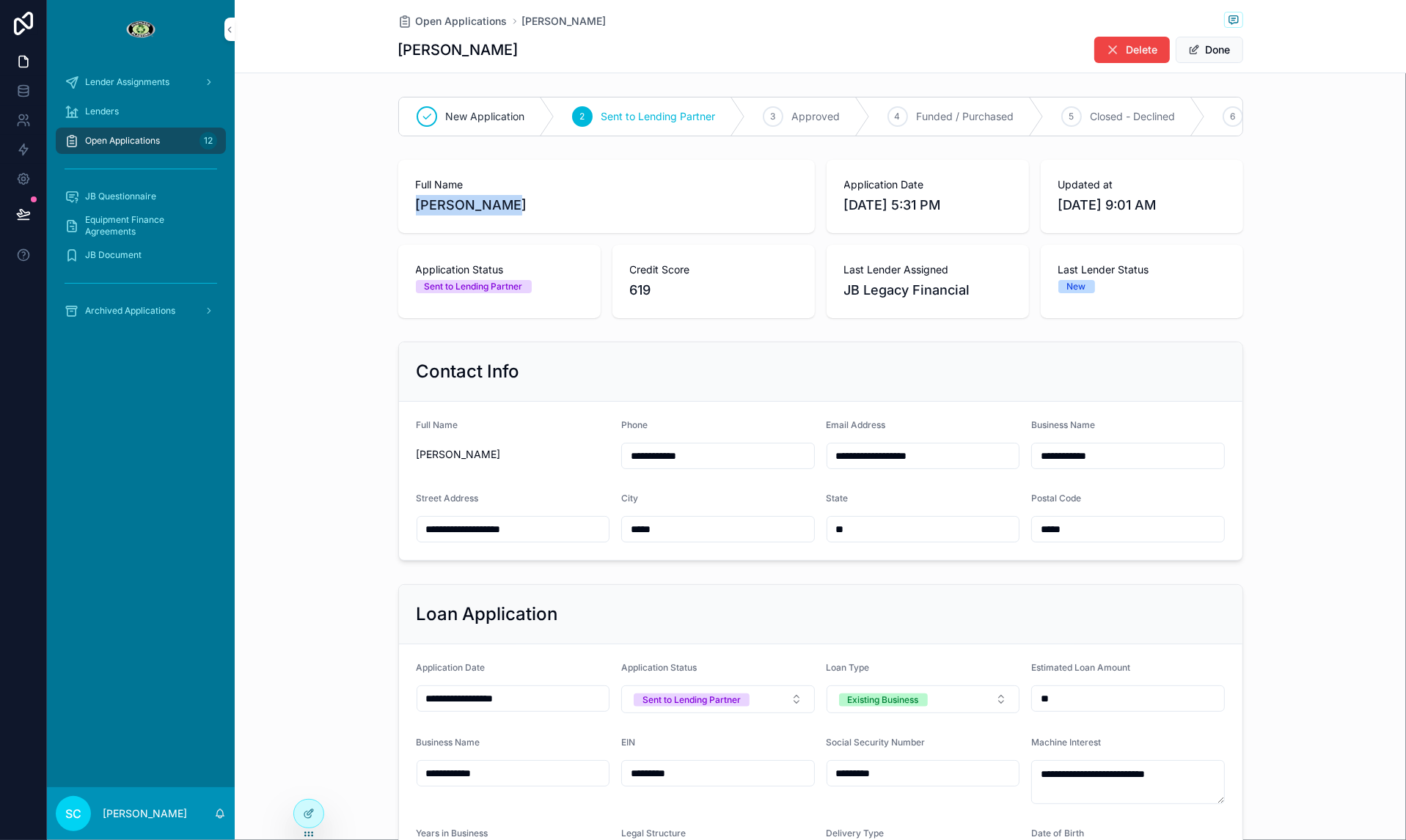
drag, startPoint x: 500, startPoint y: 206, endPoint x: 382, endPoint y: 204, distance: 118.0
click at [382, 205] on div "Full Name [PERSON_NAME] Application Date [DATE] 5:31 PM Updated at [DATE] 9:01 …" at bounding box center [820, 238] width 1172 height 170
copy span "[PERSON_NAME]"
